Goal: Find contact information: Find contact information

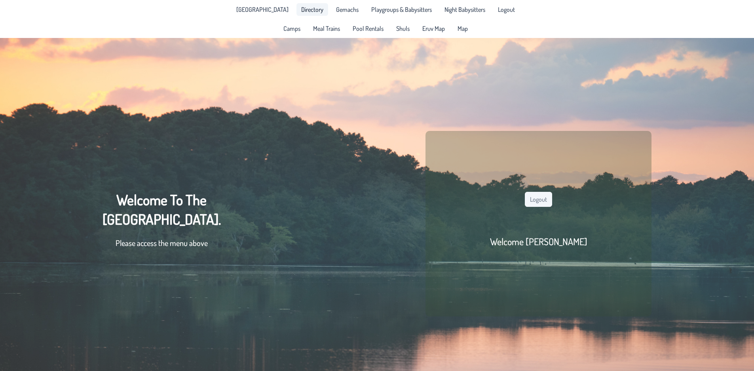
click at [301, 6] on span "Directory" at bounding box center [312, 9] width 22 height 6
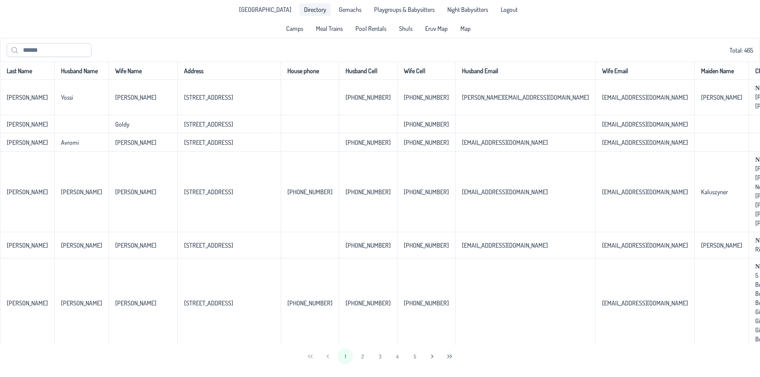
click at [304, 9] on span "Directory" at bounding box center [315, 9] width 22 height 6
click at [38, 47] on input "text" at bounding box center [49, 50] width 85 height 14
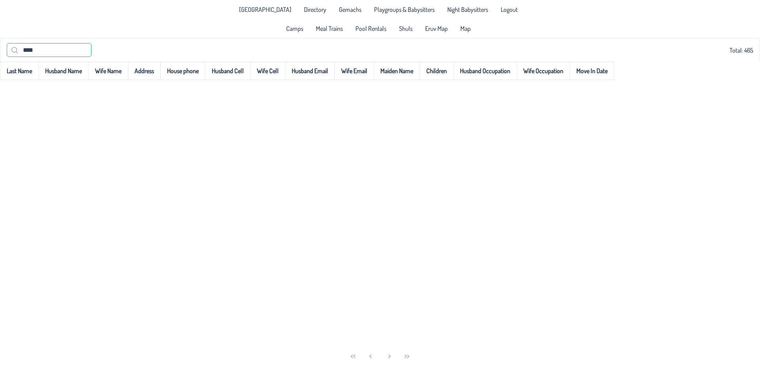
drag, startPoint x: 44, startPoint y: 54, endPoint x: 14, endPoint y: 46, distance: 31.3
click at [16, 47] on input "****" at bounding box center [49, 50] width 85 height 14
type input "****"
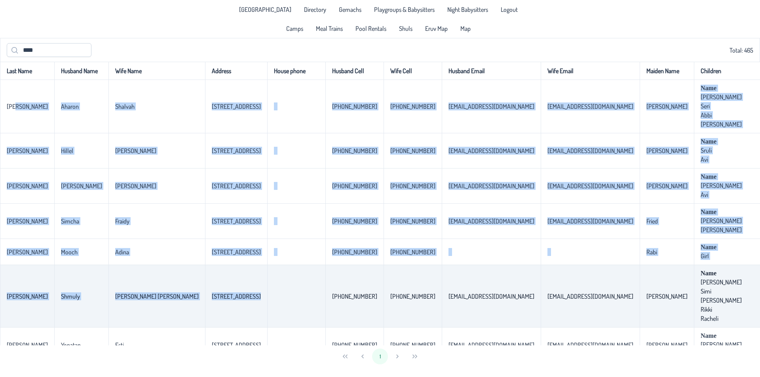
drag, startPoint x: 13, startPoint y: 106, endPoint x: 225, endPoint y: 301, distance: 287.3
click at [225, 301] on tbody "Cherney Aharon Shalvah 1409 10th Ave. 732-551-6479 347-527-3395 aharoncherney@g…" at bounding box center [608, 359] width 1217 height 559
click at [225, 301] on td "1716 10th Ave." at bounding box center [236, 296] width 62 height 63
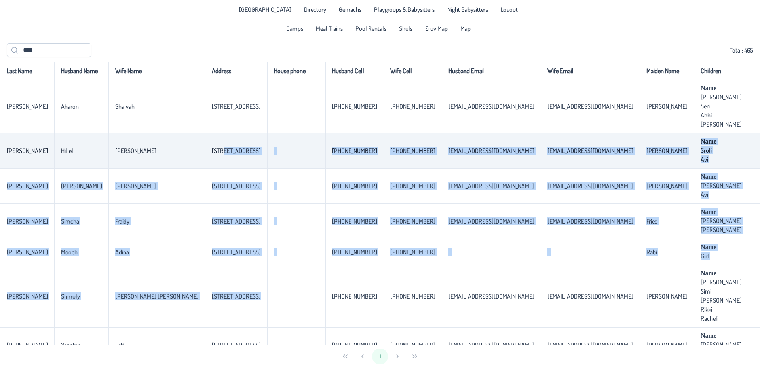
drag, startPoint x: 210, startPoint y: 300, endPoint x: 157, endPoint y: 146, distance: 162.3
click at [157, 146] on tbody "Cherney Aharon Shalvah 1409 10th Ave. 732-551-6479 347-527-3395 aharoncherney@g…" at bounding box center [608, 359] width 1217 height 559
click at [205, 146] on td "348 10th Ave." at bounding box center [236, 150] width 62 height 35
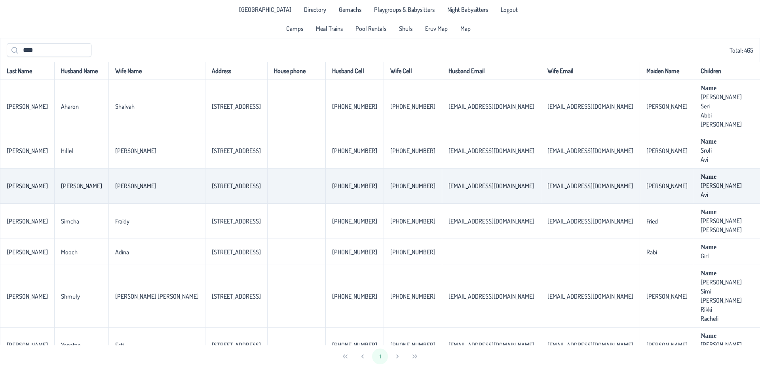
drag, startPoint x: 5, startPoint y: 148, endPoint x: 238, endPoint y: 193, distance: 237.4
click at [238, 193] on tbody "Cherney Aharon Shalvah 1409 10th Ave. 732-551-6479 347-527-3395 aharoncherney@g…" at bounding box center [608, 359] width 1217 height 559
click at [238, 193] on td "231 10th Ave, Manchester NJ 08759" at bounding box center [236, 186] width 62 height 35
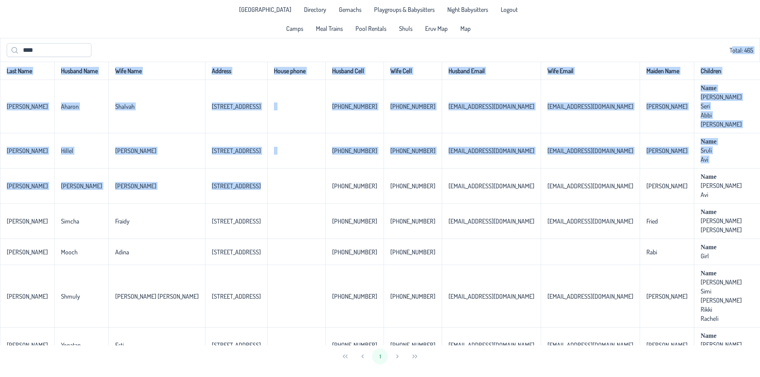
drag, startPoint x: 246, startPoint y: 193, endPoint x: -19, endPoint y: 60, distance: 296.7
click at [0, 60] on html "Pine Lake Park Directory Gemachs Playgroups & Babysitters Night Babysitters Log…" at bounding box center [380, 188] width 760 height 377
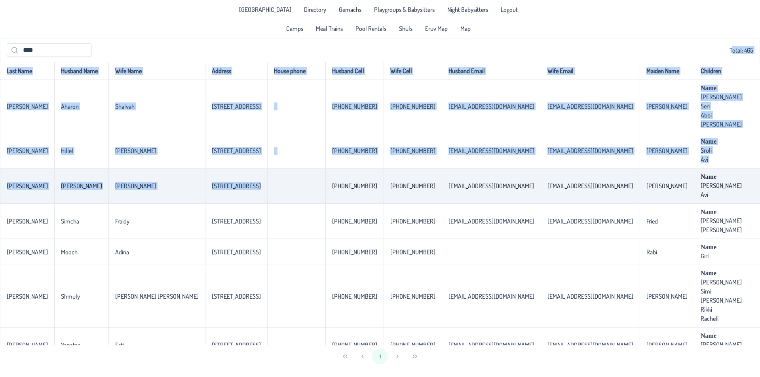
click at [205, 170] on td "231 10th Ave, Manchester NJ 08759" at bounding box center [236, 186] width 62 height 35
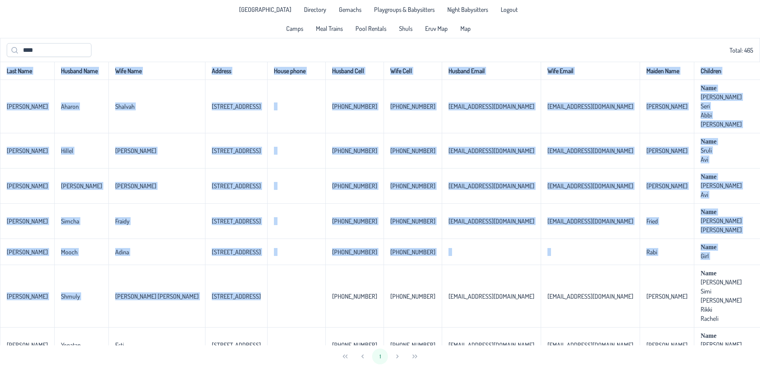
drag, startPoint x: 222, startPoint y: 309, endPoint x: -4, endPoint y: 80, distance: 321.5
click at [0, 80] on html "Pine Lake Park Directory Gemachs Playgroups & Babysitters Night Babysitters Log…" at bounding box center [380, 188] width 760 height 377
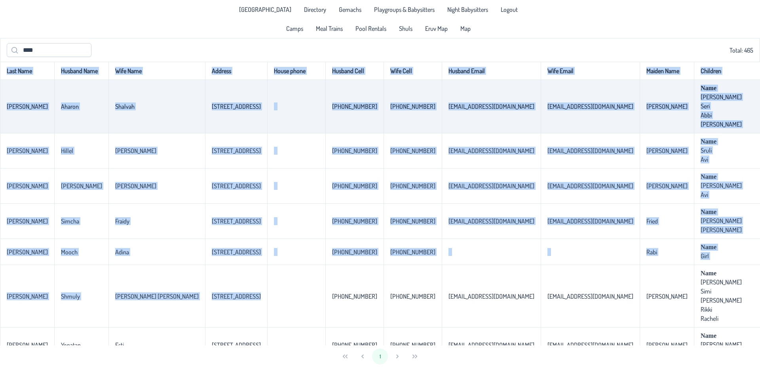
click at [135, 129] on td "Shalvah" at bounding box center [156, 106] width 97 height 53
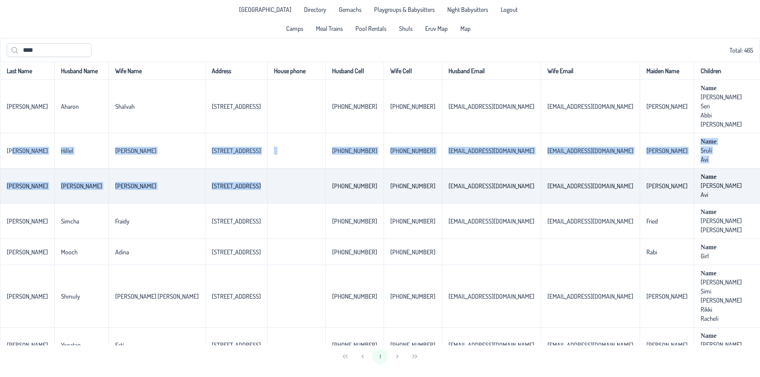
drag, startPoint x: 11, startPoint y: 146, endPoint x: 250, endPoint y: 201, distance: 244.8
click at [250, 201] on tbody "Cherney Aharon Shalvah 1409 10th Ave. 732-551-6479 347-527-3395 aharoncherney@g…" at bounding box center [608, 359] width 1217 height 559
click at [267, 201] on td at bounding box center [296, 186] width 58 height 35
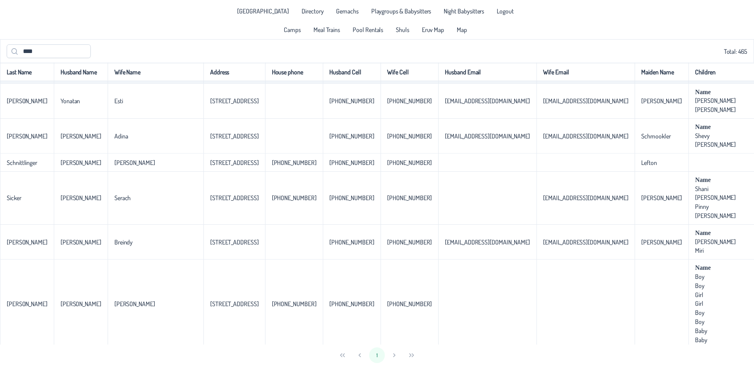
scroll to position [301, 0]
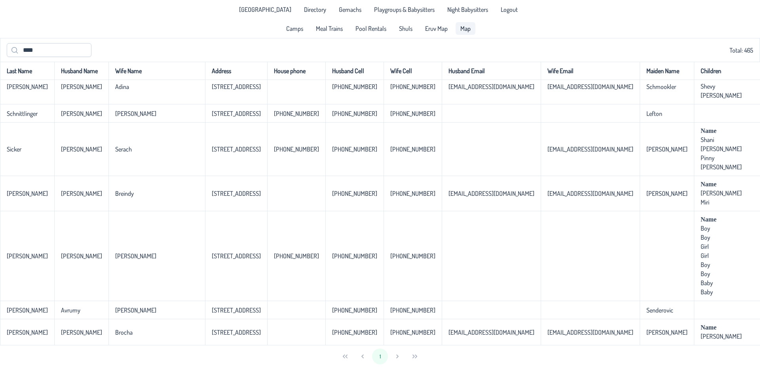
click at [465, 29] on span "Map" at bounding box center [465, 28] width 10 height 6
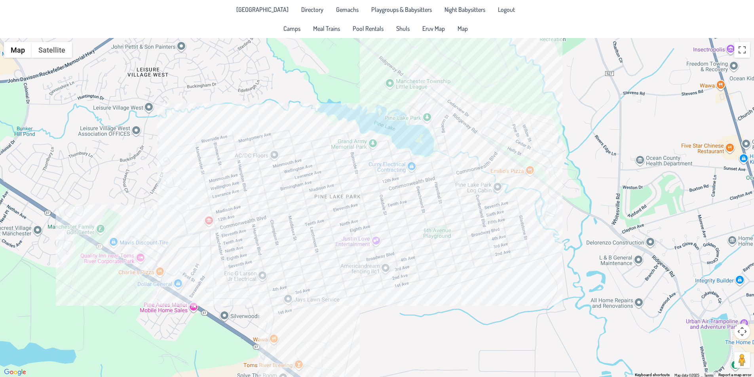
drag, startPoint x: 433, startPoint y: 219, endPoint x: 390, endPoint y: 224, distance: 43.5
click at [391, 225] on div at bounding box center [377, 207] width 754 height 339
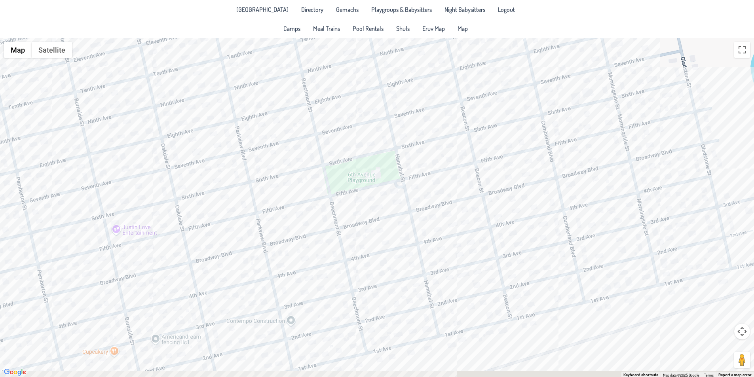
drag, startPoint x: 410, startPoint y: 270, endPoint x: 391, endPoint y: 229, distance: 45.4
click at [391, 229] on div at bounding box center [377, 207] width 754 height 339
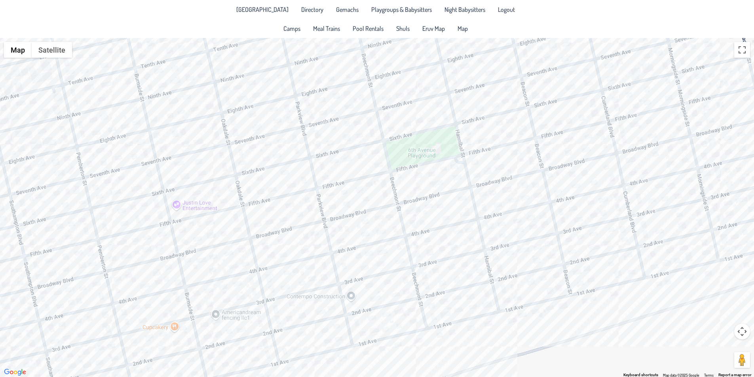
drag, startPoint x: 240, startPoint y: 281, endPoint x: 292, endPoint y: 258, distance: 56.9
click at [292, 258] on div at bounding box center [377, 207] width 754 height 339
click at [241, 282] on div at bounding box center [377, 207] width 754 height 339
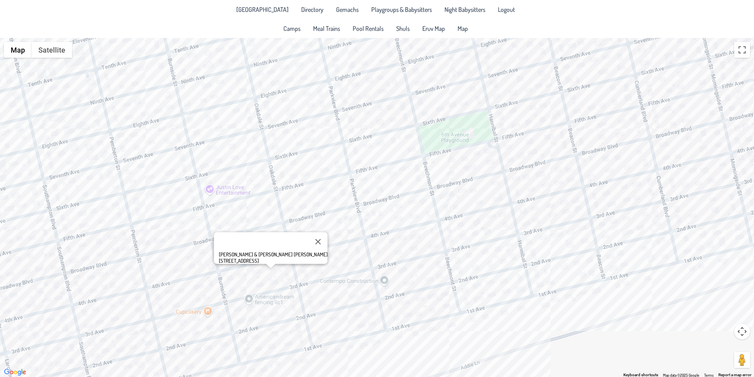
drag, startPoint x: 307, startPoint y: 256, endPoint x: 329, endPoint y: 245, distance: 24.6
click at [329, 245] on div "Mordechai & Sara Baila Eisenberg 1424 4th Ave." at bounding box center [377, 207] width 754 height 339
click at [310, 271] on div "Mordechai & Sara Baila Eisenberg 1424 4th Ave." at bounding box center [377, 207] width 754 height 339
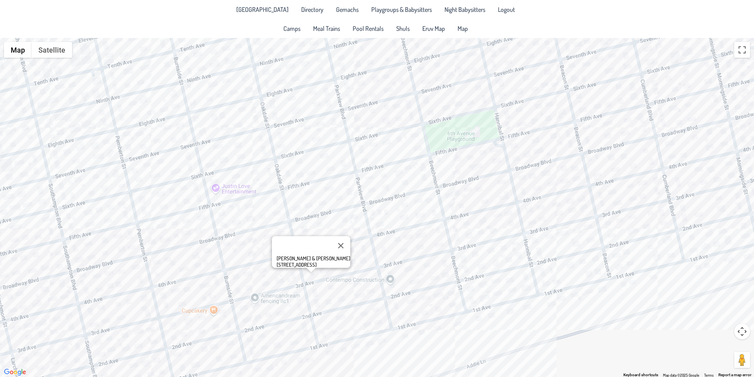
click at [285, 281] on div "Yehuda Leib & Frumy Friedman 300 Oakdale Street" at bounding box center [377, 207] width 754 height 339
click at [339, 243] on button "Close" at bounding box center [342, 246] width 19 height 19
click at [292, 249] on div at bounding box center [377, 207] width 754 height 339
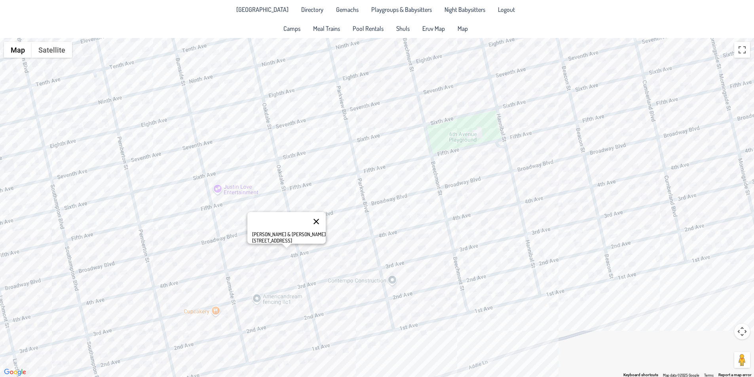
click at [307, 216] on button "Close" at bounding box center [316, 221] width 19 height 19
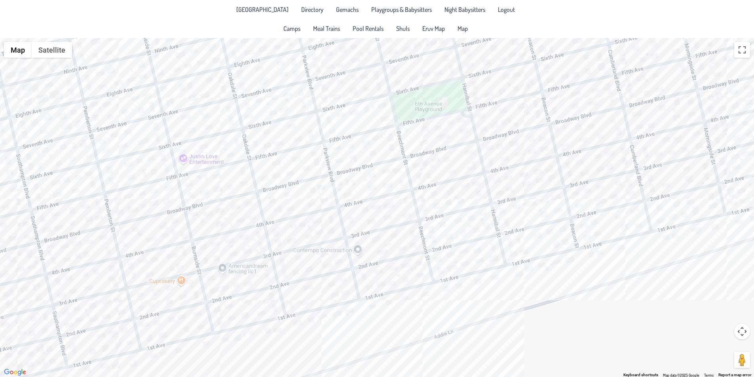
drag, startPoint x: 286, startPoint y: 266, endPoint x: 256, endPoint y: 236, distance: 42.5
click at [256, 236] on div at bounding box center [377, 207] width 754 height 339
click at [273, 203] on div at bounding box center [377, 207] width 754 height 339
click at [290, 167] on button "Close" at bounding box center [287, 173] width 19 height 19
click at [230, 190] on div at bounding box center [377, 207] width 754 height 339
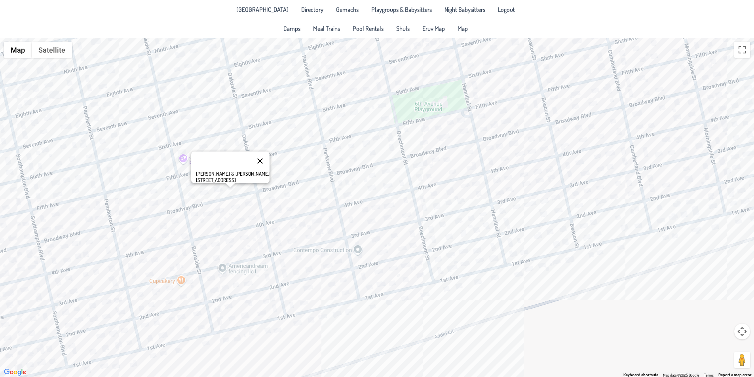
click at [250, 154] on button "Close" at bounding box center [259, 161] width 19 height 19
click at [281, 246] on div at bounding box center [377, 207] width 754 height 339
click at [313, 211] on button "Close" at bounding box center [308, 216] width 19 height 19
click at [302, 258] on div at bounding box center [377, 207] width 754 height 339
click at [315, 227] on button "Close" at bounding box center [317, 231] width 19 height 19
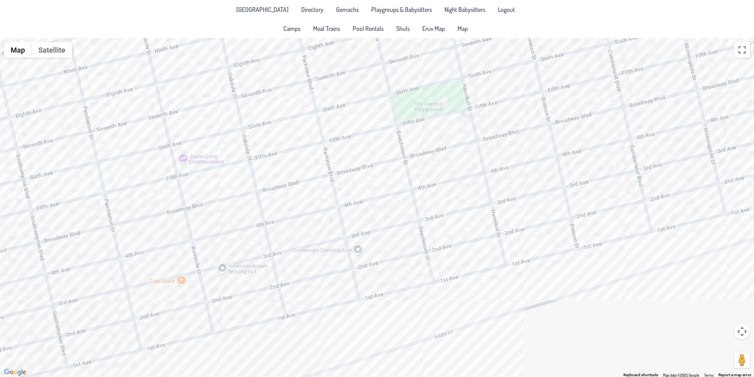
click at [296, 272] on div at bounding box center [377, 207] width 754 height 339
click at [309, 242] on button "Close" at bounding box center [314, 245] width 19 height 19
click at [311, 267] on div at bounding box center [377, 207] width 754 height 339
click at [334, 238] on button "Close" at bounding box center [338, 242] width 19 height 19
click at [332, 233] on div at bounding box center [377, 207] width 754 height 339
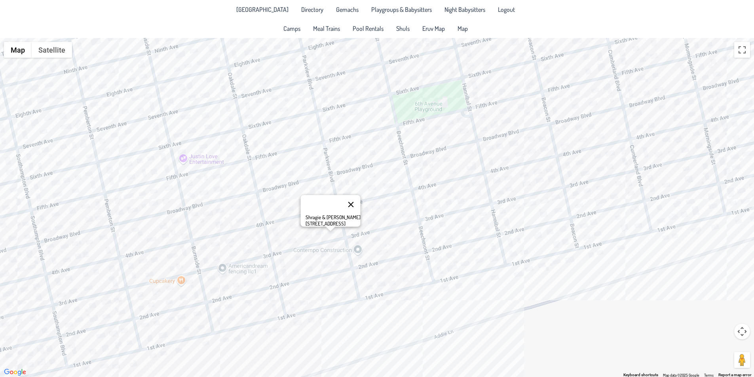
click at [346, 198] on button "Close" at bounding box center [350, 204] width 19 height 19
click at [235, 286] on div at bounding box center [377, 207] width 754 height 339
click at [256, 256] on button "Close" at bounding box center [265, 258] width 19 height 19
click at [180, 289] on div at bounding box center [377, 207] width 754 height 339
click at [201, 258] on button "Close" at bounding box center [210, 259] width 19 height 19
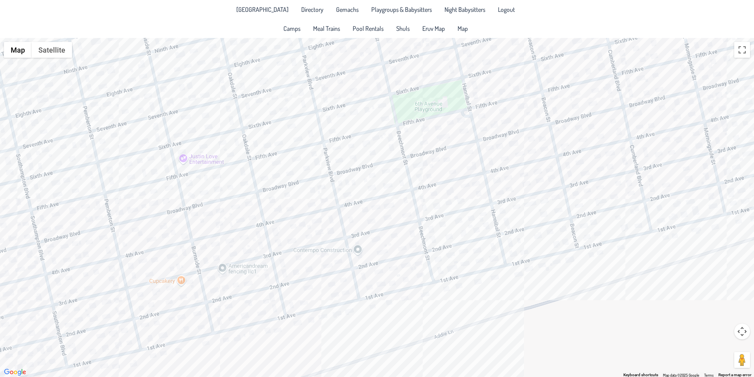
click at [144, 258] on div at bounding box center [377, 207] width 754 height 339
click at [152, 229] on button "Close" at bounding box center [155, 234] width 19 height 19
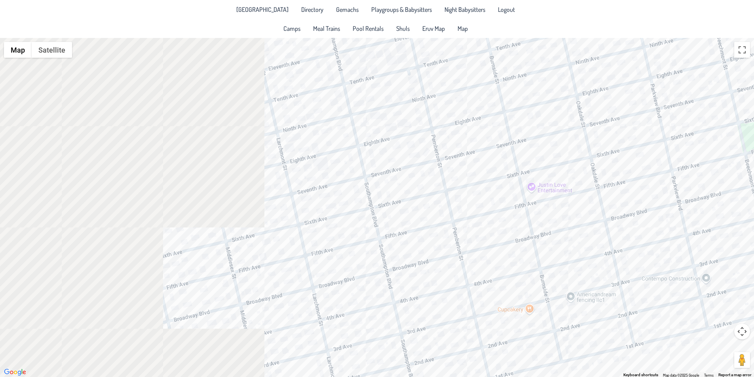
drag, startPoint x: 173, startPoint y: 221, endPoint x: 564, endPoint y: 251, distance: 392.9
click at [564, 251] on div at bounding box center [377, 207] width 754 height 339
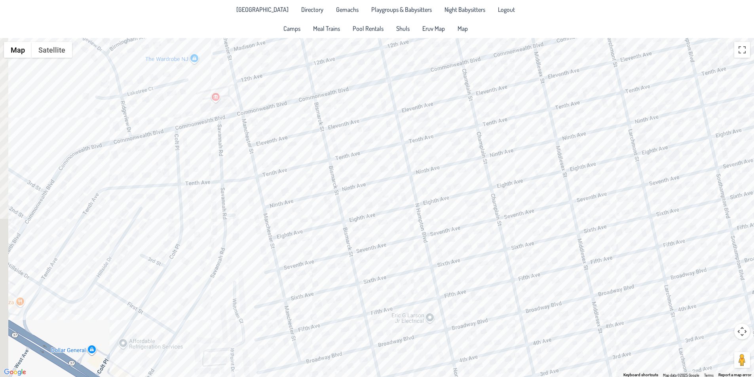
drag, startPoint x: 123, startPoint y: 199, endPoint x: 374, endPoint y: 186, distance: 251.2
click at [374, 186] on div at bounding box center [377, 207] width 754 height 339
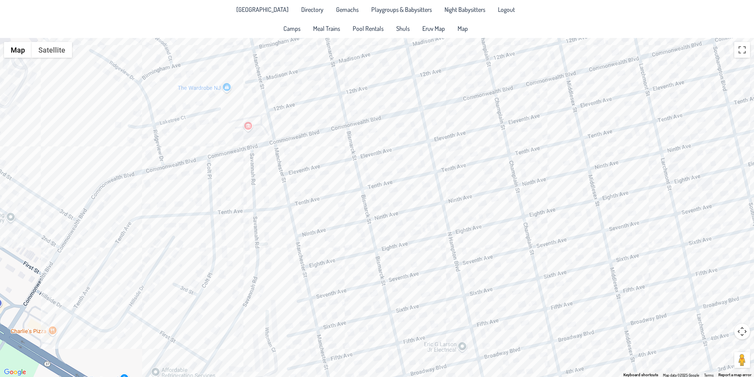
drag, startPoint x: 198, startPoint y: 179, endPoint x: 180, endPoint y: 210, distance: 35.7
click at [180, 210] on div at bounding box center [377, 207] width 754 height 339
drag, startPoint x: 186, startPoint y: 210, endPoint x: 190, endPoint y: 214, distance: 4.8
click at [190, 214] on div at bounding box center [377, 207] width 754 height 339
click at [201, 193] on div at bounding box center [377, 207] width 754 height 339
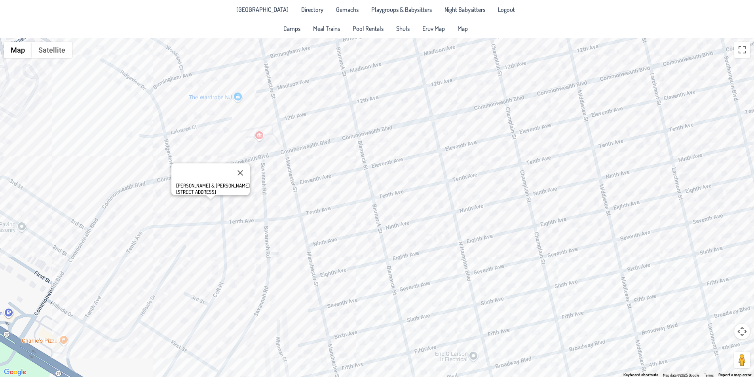
drag, startPoint x: 203, startPoint y: 212, endPoint x: 215, endPoint y: 222, distance: 15.2
click at [215, 222] on div "Yaakov & Gila Libersohn 381 Colt Place, Manchester NJ 08759" at bounding box center [377, 207] width 754 height 339
click at [192, 210] on div "Yaakov & Gila Libersohn 381 Colt Place, Manchester NJ 08759" at bounding box center [377, 207] width 754 height 339
click at [246, 167] on button "Close" at bounding box center [242, 174] width 19 height 19
click at [150, 197] on div at bounding box center [377, 207] width 754 height 339
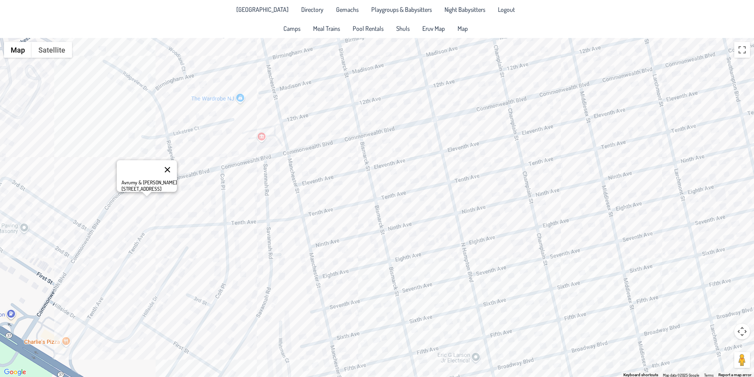
click at [167, 166] on button "Close" at bounding box center [167, 169] width 19 height 19
click at [165, 239] on div at bounding box center [377, 207] width 754 height 339
click at [178, 207] on button "Close" at bounding box center [178, 211] width 19 height 19
click at [146, 243] on div at bounding box center [377, 207] width 754 height 339
click at [177, 214] on button "Close" at bounding box center [169, 215] width 19 height 19
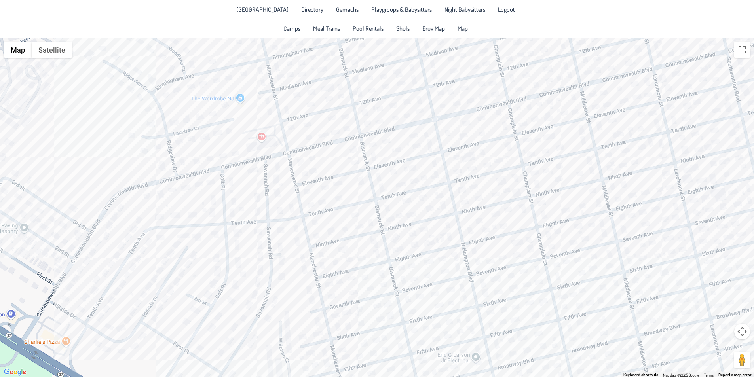
click at [125, 248] on div at bounding box center [377, 207] width 754 height 339
click at [141, 214] on button "Close" at bounding box center [142, 219] width 19 height 19
click at [193, 255] on div at bounding box center [377, 207] width 754 height 339
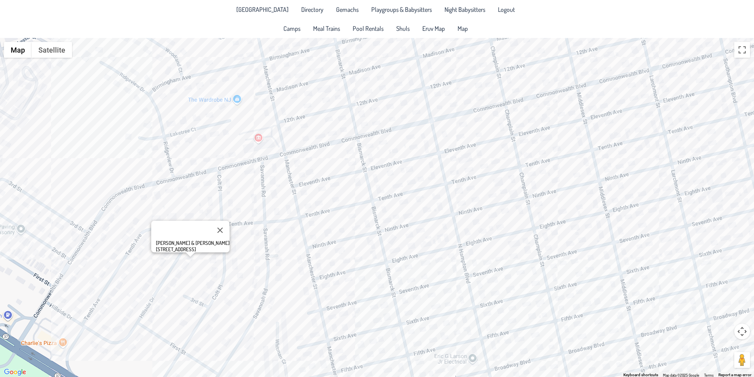
click at [184, 283] on div "Yehuda & Mindy Gerstel 340 Hillside Dr, Manchester NJ 08759" at bounding box center [377, 207] width 754 height 339
click at [236, 294] on div "Yehuda & Mindy Gerstel 340 Hillside Dr, Manchester NJ 08759" at bounding box center [377, 207] width 754 height 339
click at [226, 221] on button "Close" at bounding box center [219, 230] width 19 height 19
click at [238, 233] on div at bounding box center [377, 207] width 754 height 339
click at [268, 201] on button "Close" at bounding box center [265, 207] width 19 height 19
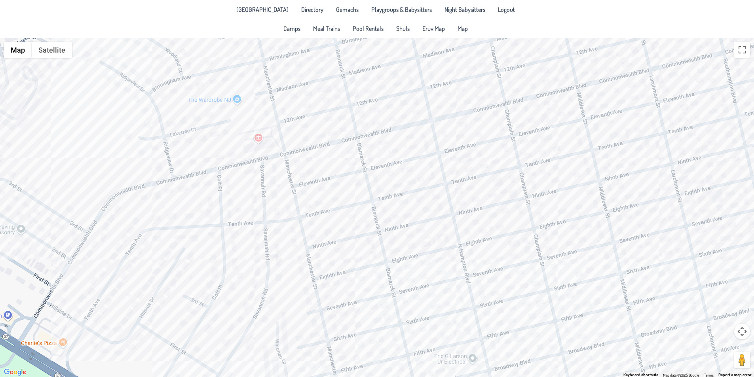
click at [236, 249] on div at bounding box center [377, 207] width 754 height 339
click at [260, 217] on button "Close" at bounding box center [262, 221] width 19 height 19
click at [259, 248] on div at bounding box center [377, 207] width 754 height 339
click at [292, 216] on button "Close" at bounding box center [286, 219] width 19 height 19
click at [280, 246] on div at bounding box center [377, 207] width 754 height 339
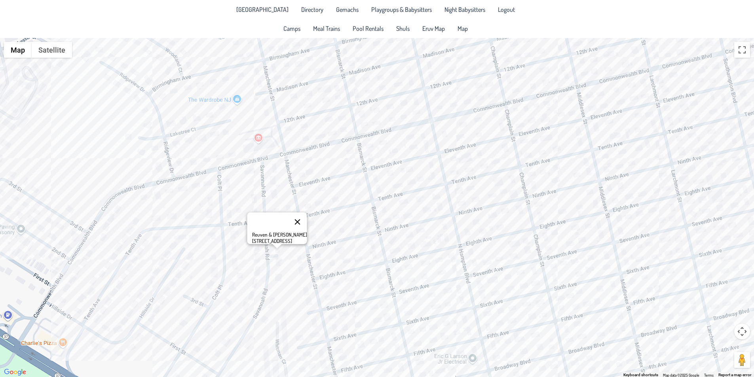
click at [307, 219] on button "Close" at bounding box center [297, 221] width 19 height 19
click at [309, 209] on div at bounding box center [377, 207] width 754 height 339
click at [329, 173] on button "Close" at bounding box center [337, 179] width 19 height 19
click at [324, 191] on div at bounding box center [377, 207] width 754 height 339
click at [342, 154] on button "Close" at bounding box center [341, 162] width 19 height 19
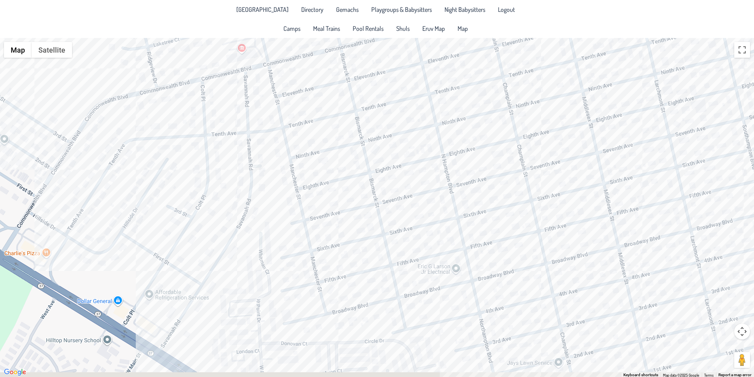
drag, startPoint x: 371, startPoint y: 290, endPoint x: 343, endPoint y: 178, distance: 114.6
click at [343, 178] on div at bounding box center [377, 207] width 754 height 339
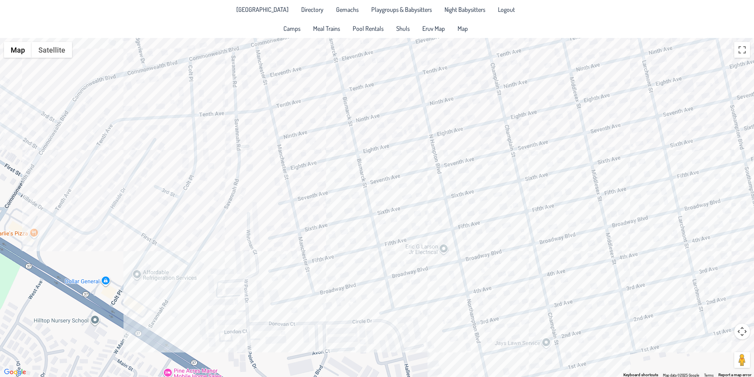
click at [302, 175] on div at bounding box center [377, 207] width 754 height 339
click at [282, 190] on div "Heshy & Ariella Gluck 600 8th Ave." at bounding box center [377, 207] width 754 height 339
click at [278, 191] on div "Heshy & Ariella Gluck 600 8th Ave." at bounding box center [377, 207] width 754 height 339
click at [306, 163] on button "Close" at bounding box center [315, 165] width 19 height 19
click at [298, 172] on div at bounding box center [377, 207] width 754 height 339
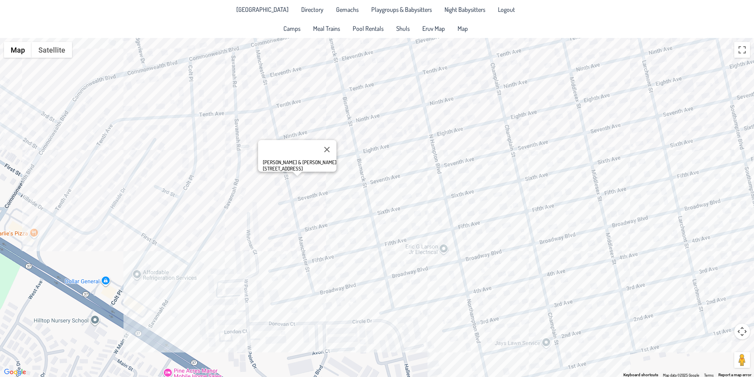
click at [305, 207] on div "Heshy & Ariella Gluck 600 8th Ave." at bounding box center [377, 207] width 754 height 339
click at [318, 218] on div "Avrom & Chaya Toba Bloxenheim 600 7th Ave." at bounding box center [377, 207] width 754 height 339
drag, startPoint x: 378, startPoint y: 200, endPoint x: 374, endPoint y: 199, distance: 4.6
click at [374, 199] on div "Eliezer & Chayala Tisser 609 6th Ave." at bounding box center [377, 207] width 754 height 339
click at [296, 173] on div "Eliezer & Chayala Tisser 609 6th Ave." at bounding box center [377, 207] width 754 height 339
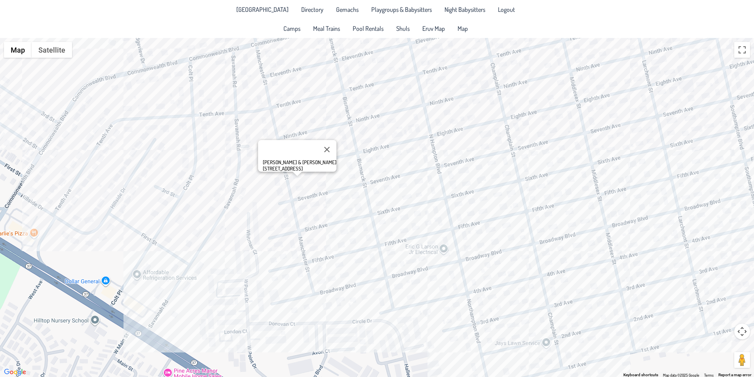
click at [388, 191] on div "Heshy & Ariella Gluck 600 8th Ave." at bounding box center [377, 207] width 754 height 339
drag, startPoint x: 415, startPoint y: 208, endPoint x: 415, endPoint y: 194, distance: 13.5
click at [415, 194] on div "Yehuda & Devorie Nathan 708 7th Ave." at bounding box center [377, 207] width 754 height 339
click at [388, 255] on div "Yehuda & Devorie Nathan 708 7th Ave." at bounding box center [377, 207] width 754 height 339
click at [375, 260] on div "Yehuda Zev & Shana Kantor 700 5th Ave." at bounding box center [377, 207] width 754 height 339
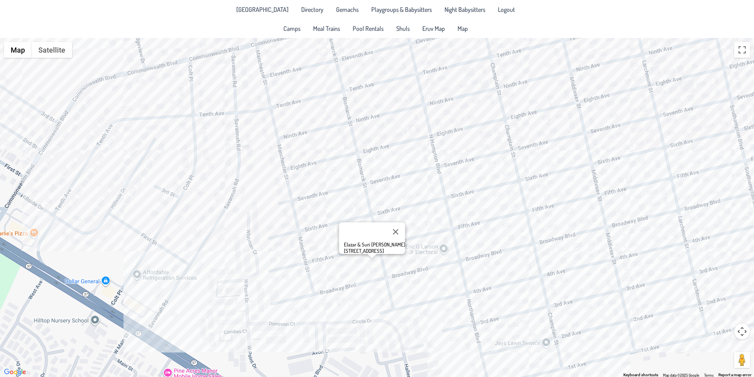
click at [360, 262] on div "Elazar & Suri Gornish 451 Bismarck Street" at bounding box center [377, 207] width 754 height 339
click at [301, 261] on div "Yosef Chaim & Raizel Mitnick 632 5th Ave." at bounding box center [377, 207] width 754 height 339
click at [298, 256] on div "Yosef Chaim & Raizel Mitnick 632 5th Ave." at bounding box center [377, 207] width 754 height 339
drag, startPoint x: 388, startPoint y: 233, endPoint x: 367, endPoint y: 235, distance: 21.5
click at [378, 235] on div "Yehiel & Iti Leifer 501 Manchester Street" at bounding box center [377, 207] width 754 height 339
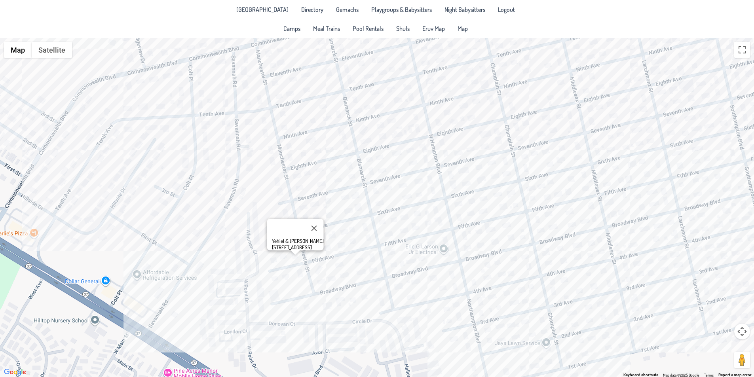
click at [357, 230] on div "Yehiel & Iti Leifer 501 Manchester Street" at bounding box center [377, 207] width 754 height 339
click at [334, 236] on div "Shlomo & Chana Schorr 632 6th Ave." at bounding box center [377, 207] width 754 height 339
click at [374, 205] on button "Close" at bounding box center [379, 208] width 19 height 19
click at [330, 238] on div at bounding box center [377, 207] width 754 height 339
click at [372, 205] on button "Close" at bounding box center [379, 208] width 19 height 19
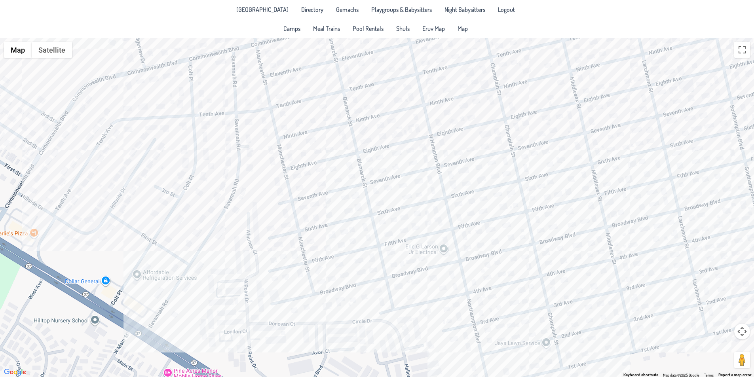
click at [316, 221] on div at bounding box center [377, 207] width 754 height 339
drag, startPoint x: 364, startPoint y: 200, endPoint x: 372, endPoint y: 203, distance: 8.5
click at [372, 203] on div "Eliezer & Chayala Tisser 609 6th Ave." at bounding box center [377, 207] width 754 height 339
click at [336, 167] on div "Eliezer & Chayala Tisser 609 6th Ave." at bounding box center [377, 207] width 754 height 339
click at [318, 169] on div "Menachem & Rivi Grunfeld 624 8th Ave." at bounding box center [377, 207] width 754 height 339
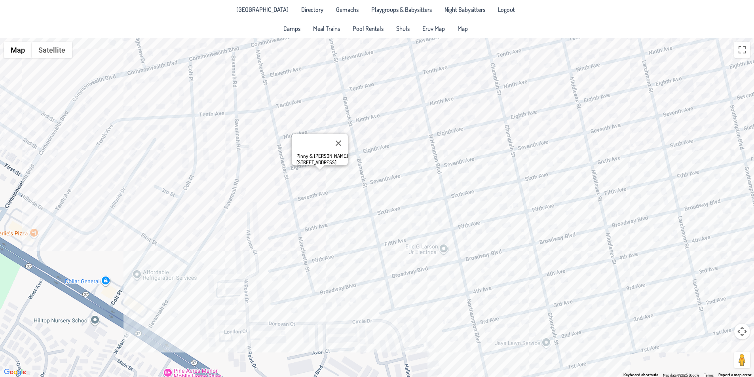
drag, startPoint x: 357, startPoint y: 176, endPoint x: 358, endPoint y: 181, distance: 4.9
click at [358, 181] on div "Pinny & Baila Saposh 616 8th Ave." at bounding box center [377, 207] width 754 height 339
click at [339, 137] on button "Close" at bounding box center [338, 143] width 19 height 19
click at [319, 150] on div at bounding box center [377, 207] width 754 height 339
click at [341, 120] on button "Close" at bounding box center [347, 124] width 19 height 19
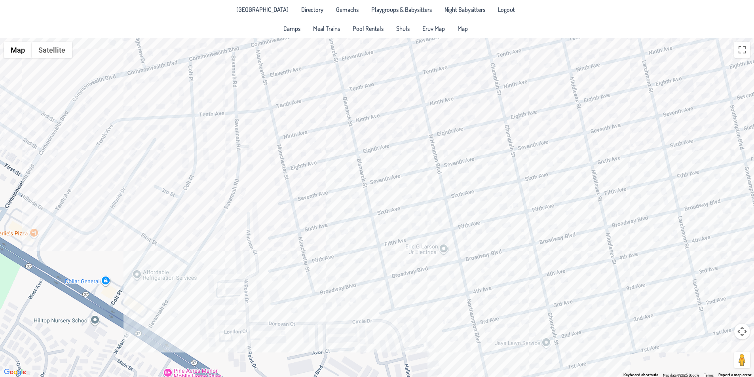
drag, startPoint x: 625, startPoint y: 216, endPoint x: 432, endPoint y: 284, distance: 205.2
click at [245, 284] on div at bounding box center [377, 207] width 754 height 339
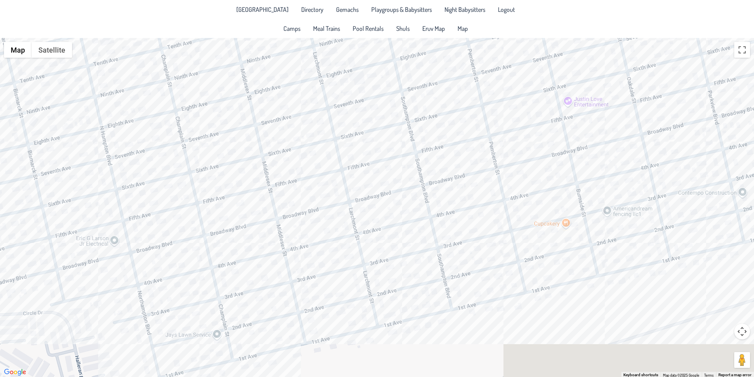
drag, startPoint x: 643, startPoint y: 171, endPoint x: 292, endPoint y: 167, distance: 351.0
click at [293, 167] on div at bounding box center [377, 207] width 754 height 339
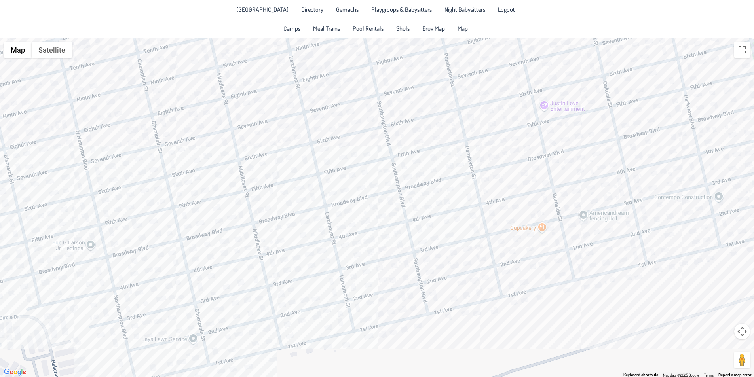
click at [491, 141] on div at bounding box center [377, 207] width 754 height 339
drag, startPoint x: 457, startPoint y: 156, endPoint x: 451, endPoint y: 161, distance: 7.9
click at [451, 161] on div "Mordy & Esti Prero 1308 5th Ave." at bounding box center [377, 207] width 754 height 339
click at [430, 173] on div "Mordy & Esti Prero 1308 5th Ave." at bounding box center [377, 207] width 754 height 339
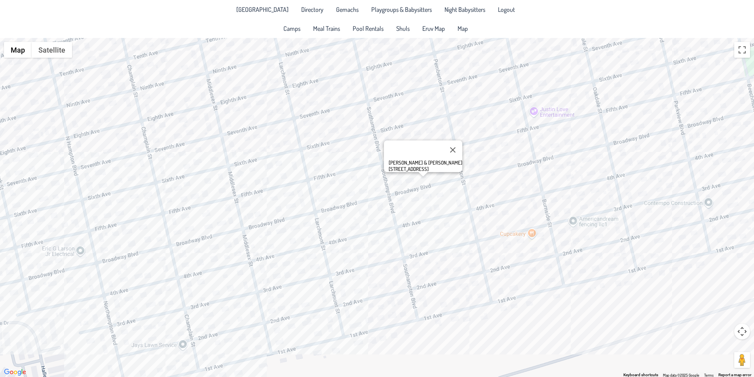
drag, startPoint x: 448, startPoint y: 188, endPoint x: 441, endPoint y: 190, distance: 7.6
click at [441, 190] on div "Shachna & Chaya Leeba Scheinberg 1217 Broadway Blvd." at bounding box center [377, 207] width 754 height 339
click at [569, 106] on div "Shachna & Chaya Leeba Scheinberg 1217 Broadway Blvd." at bounding box center [377, 207] width 754 height 339
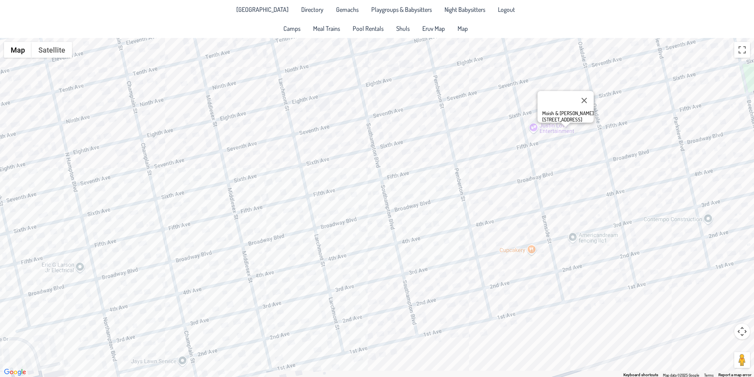
drag, startPoint x: 537, startPoint y: 116, endPoint x: 538, endPoint y: 143, distance: 27.3
click at [538, 143] on div "Moish & Malkie Fensterheim 1425 5th Ave." at bounding box center [377, 207] width 754 height 339
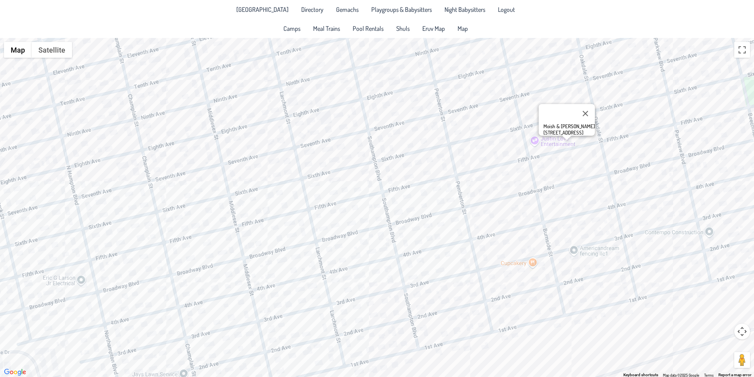
click at [523, 110] on div "Moish & Malkie Fensterheim 1425 5th Ave." at bounding box center [377, 207] width 754 height 339
click at [548, 115] on div "Sholom & Shaina Rapoport 612 Burnside Street" at bounding box center [377, 207] width 754 height 339
click at [569, 80] on button "Close" at bounding box center [572, 86] width 19 height 19
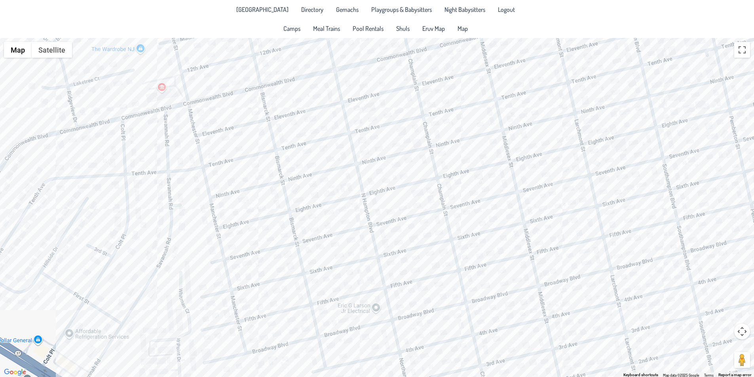
drag, startPoint x: 220, startPoint y: 180, endPoint x: 521, endPoint y: 208, distance: 302.8
click at [521, 208] on div at bounding box center [377, 207] width 754 height 339
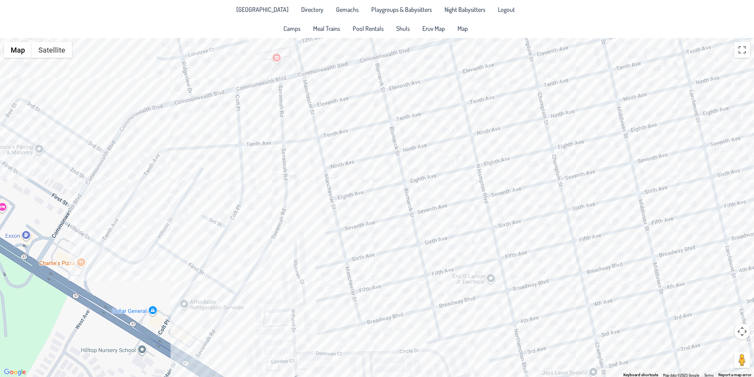
drag, startPoint x: 157, startPoint y: 127, endPoint x: 275, endPoint y: 98, distance: 121.4
click at [275, 98] on div at bounding box center [377, 207] width 754 height 339
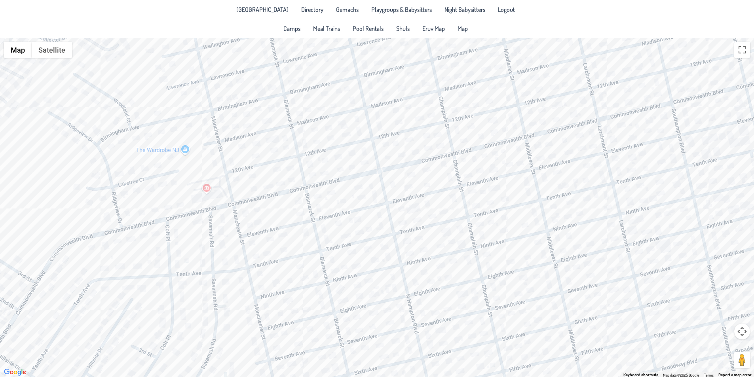
drag, startPoint x: 422, startPoint y: 221, endPoint x: 396, endPoint y: 275, distance: 60.2
click at [396, 275] on div at bounding box center [377, 207] width 754 height 339
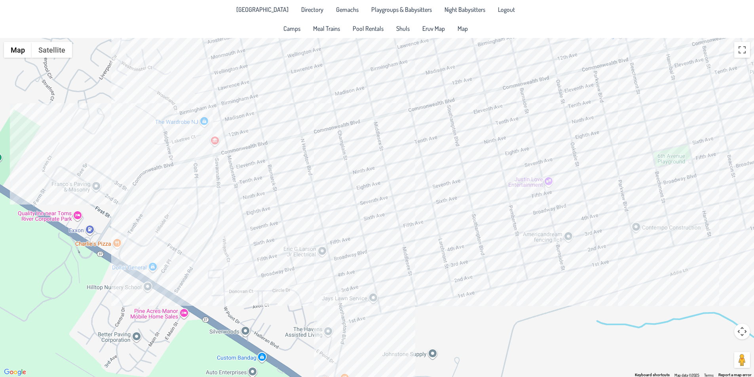
drag, startPoint x: 517, startPoint y: 224, endPoint x: 458, endPoint y: 160, distance: 86.8
click at [458, 160] on div at bounding box center [377, 207] width 754 height 339
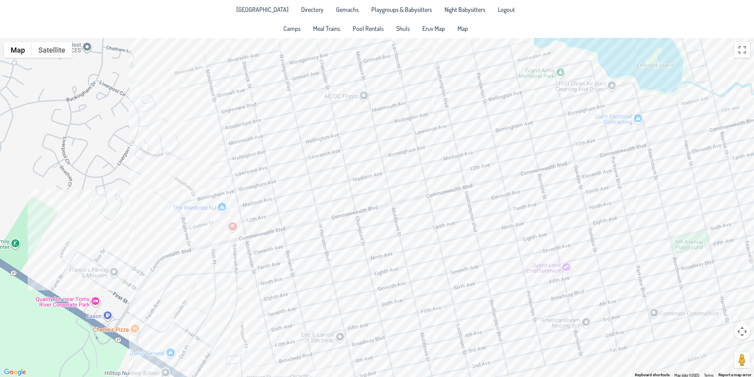
drag, startPoint x: 464, startPoint y: 181, endPoint x: 474, endPoint y: 252, distance: 71.6
click at [474, 252] on div at bounding box center [377, 207] width 754 height 339
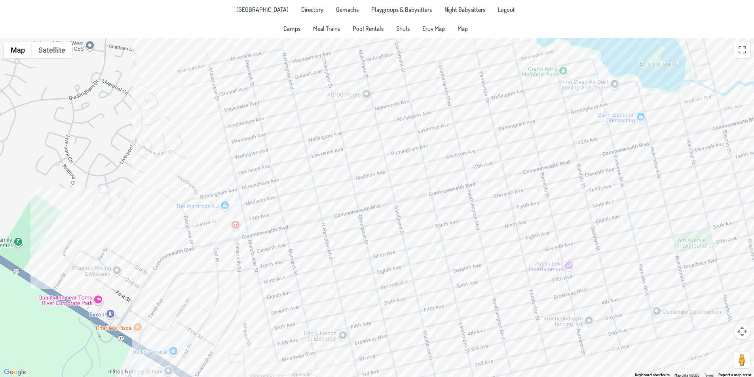
drag, startPoint x: 226, startPoint y: 259, endPoint x: 229, endPoint y: 257, distance: 4.1
click at [229, 257] on div at bounding box center [377, 207] width 754 height 339
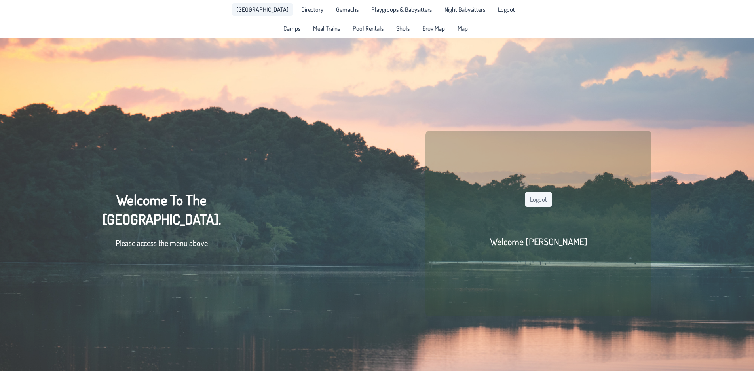
drag, startPoint x: 277, startPoint y: 10, endPoint x: 282, endPoint y: 11, distance: 4.5
click at [278, 10] on span "[GEOGRAPHIC_DATA]" at bounding box center [262, 9] width 52 height 6
click at [459, 23] on link "Map" at bounding box center [463, 28] width 20 height 13
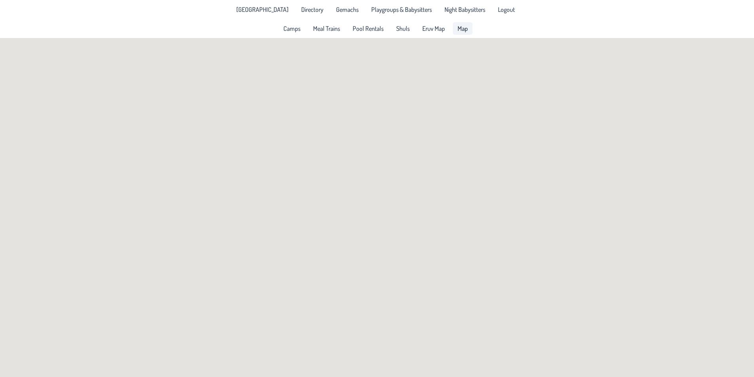
click at [261, 2] on div "[GEOGRAPHIC_DATA] Directory Gemachs Playgroups & Babysitters Night Babysitters …" at bounding box center [377, 9] width 301 height 19
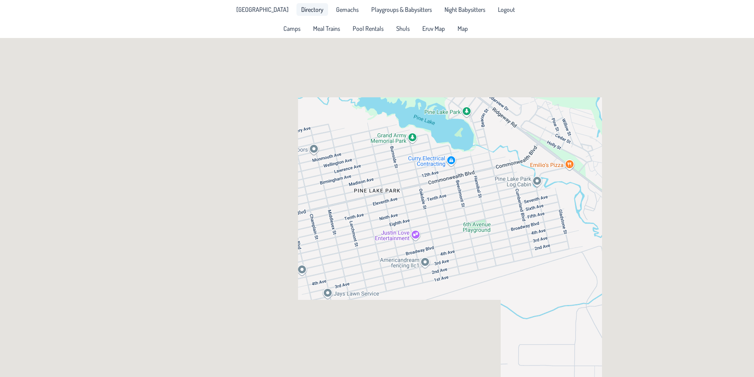
click at [296, 6] on link "Directory" at bounding box center [312, 9] width 32 height 13
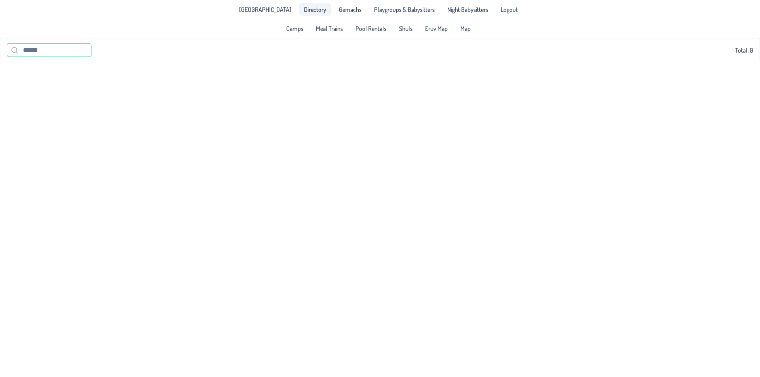
click at [53, 44] on input "text" at bounding box center [49, 50] width 85 height 14
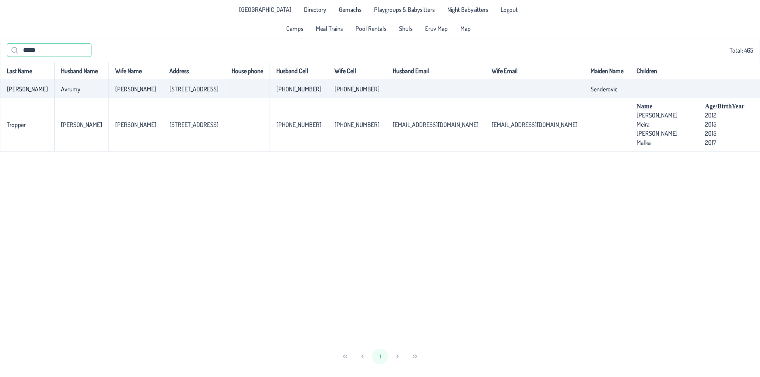
type input "*****"
drag, startPoint x: 80, startPoint y: 95, endPoint x: 364, endPoint y: 91, distance: 283.7
click at [364, 91] on tr "[PERSON_NAME] [PERSON_NAME] [STREET_ADDRESS]-585-3572 [PHONE_NUMBER] Senderovic…" at bounding box center [538, 89] width 1077 height 18
click at [386, 91] on td at bounding box center [435, 89] width 99 height 18
drag, startPoint x: 258, startPoint y: 89, endPoint x: 383, endPoint y: 87, distance: 125.5
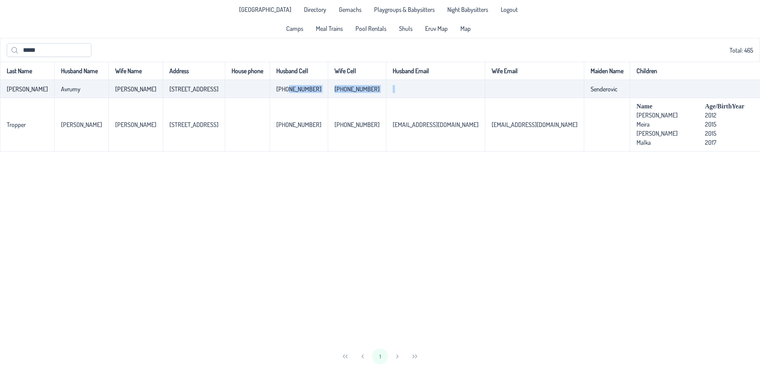
click at [383, 87] on tr "[PERSON_NAME] [PERSON_NAME] [STREET_ADDRESS]-585-3572 [PHONE_NUMBER] Senderovic…" at bounding box center [538, 89] width 1077 height 18
click at [386, 87] on td at bounding box center [435, 89] width 99 height 18
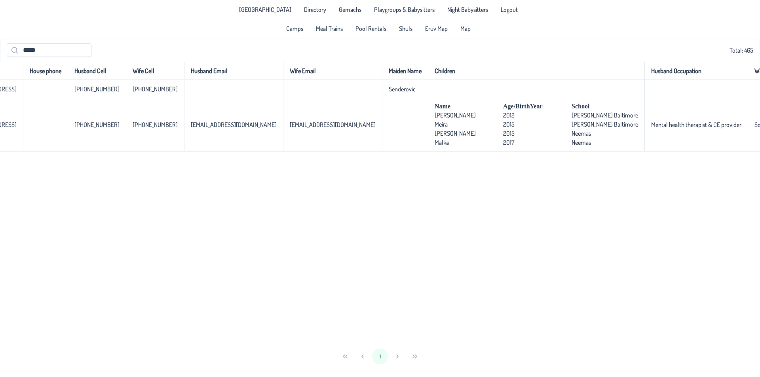
scroll to position [0, 217]
